Goal: Transaction & Acquisition: Purchase product/service

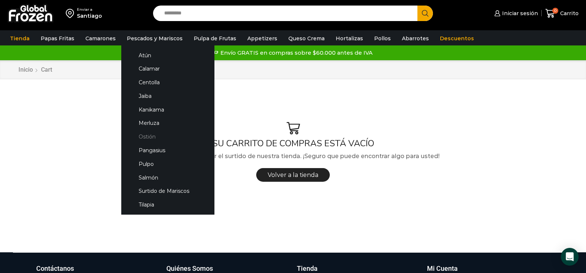
click at [148, 137] on link "Ostión" at bounding box center [168, 137] width 78 height 14
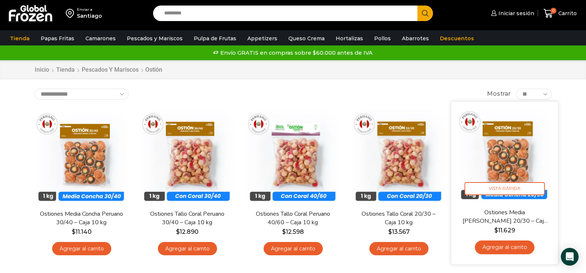
click at [503, 248] on link "Agregar al carrito" at bounding box center [505, 248] width 60 height 14
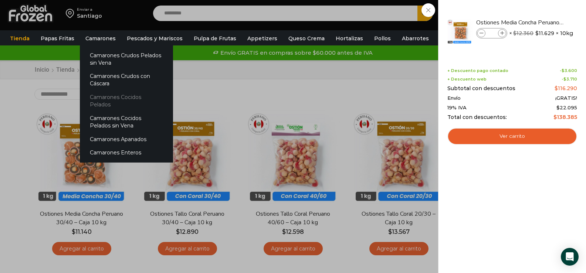
click at [127, 98] on link "Camarones Cocidos Pelados" at bounding box center [126, 101] width 93 height 21
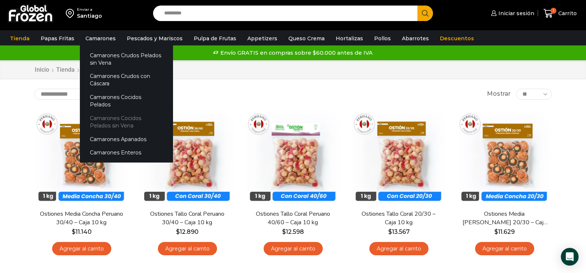
click at [131, 111] on link "Camarones Cocidos Pelados sin Vena" at bounding box center [126, 121] width 93 height 21
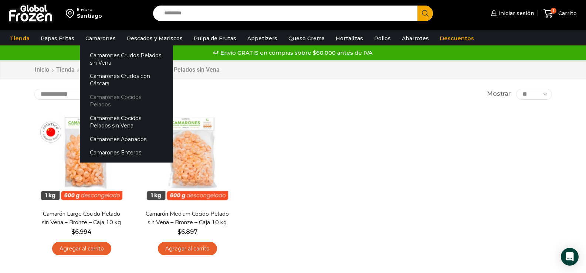
click at [119, 98] on link "Camarones Cocidos Pelados" at bounding box center [126, 101] width 93 height 21
click at [119, 96] on link "Camarones Cocidos Pelados" at bounding box center [126, 101] width 93 height 21
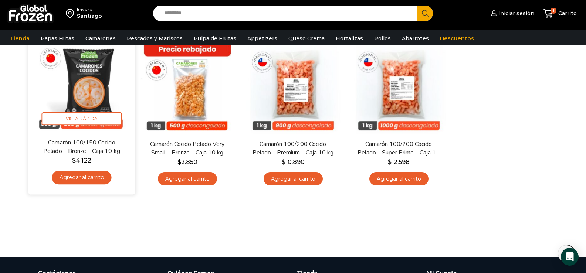
scroll to position [74, 0]
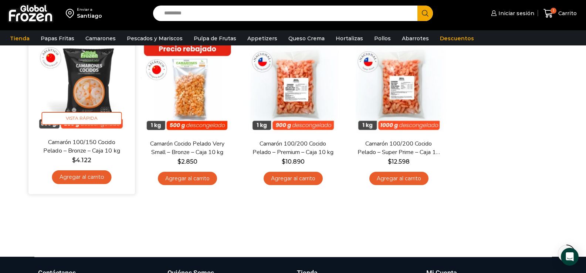
click at [84, 177] on link "Agregar al carrito" at bounding box center [82, 178] width 60 height 14
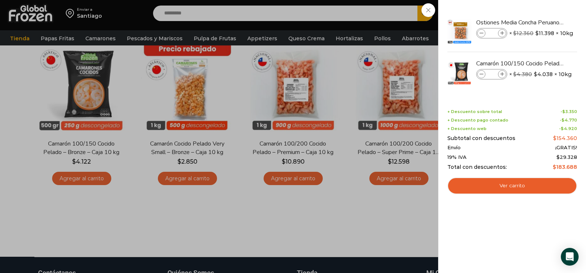
click at [542, 22] on div "2 Carrito 2 2 Shopping Cart *" at bounding box center [560, 13] width 37 height 17
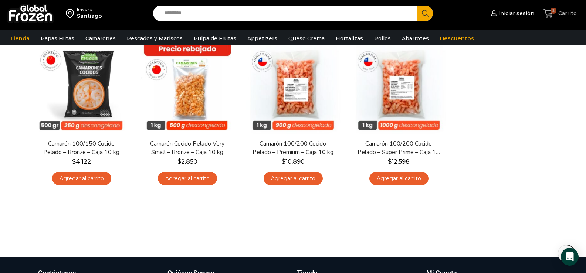
click at [551, 10] on icon at bounding box center [549, 13] width 10 height 9
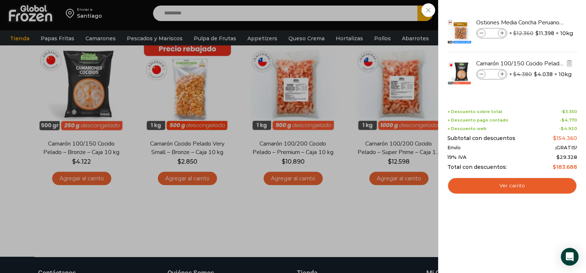
click at [502, 74] on icon at bounding box center [503, 75] width 4 height 4
type input "*"
click at [542, 22] on div "4 Carrito 4 4 Shopping Cart *" at bounding box center [560, 13] width 37 height 17
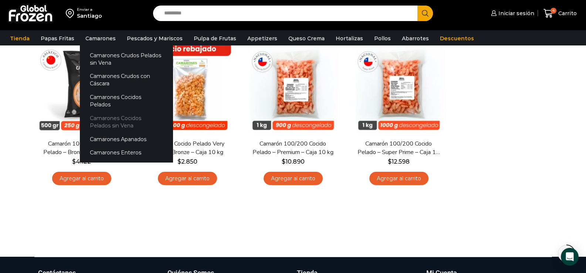
click at [124, 111] on link "Camarones Cocidos Pelados sin Vena" at bounding box center [126, 121] width 93 height 21
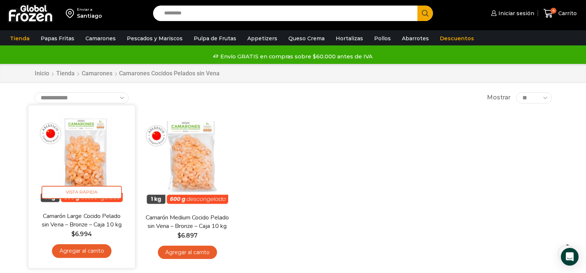
scroll to position [37, 0]
